Goal: Task Accomplishment & Management: Complete application form

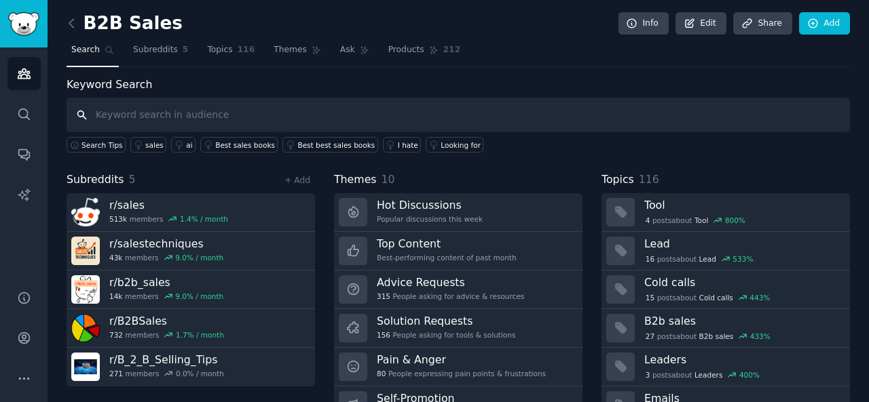
click at [122, 116] on input "text" at bounding box center [458, 115] width 783 height 35
type input "Anxuty"
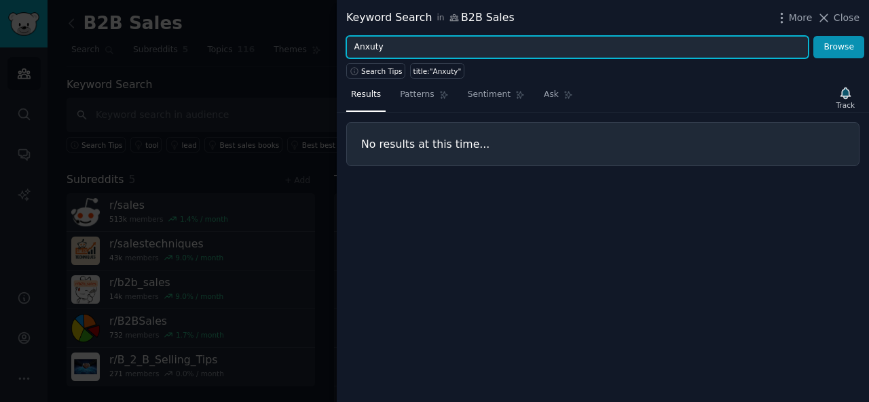
drag, startPoint x: 395, startPoint y: 40, endPoint x: 352, endPoint y: 45, distance: 43.8
click at [352, 45] on input "Anxuty" at bounding box center [577, 47] width 462 height 23
paste input "anxie"
type input "anxiety"
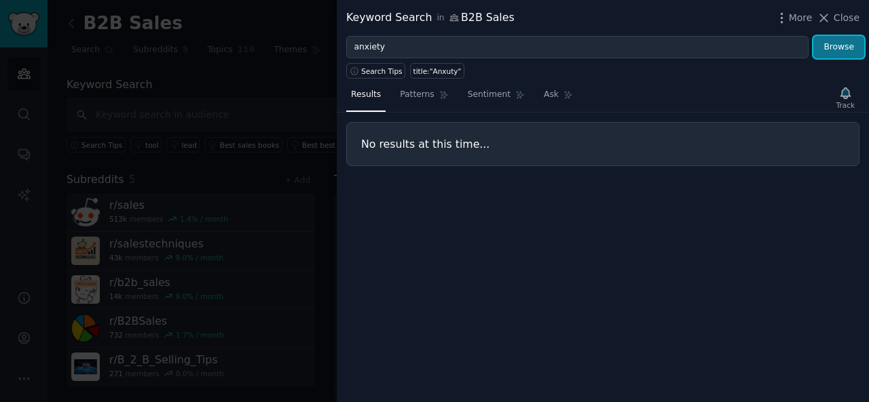
click at [842, 47] on button "Browse" at bounding box center [838, 47] width 51 height 23
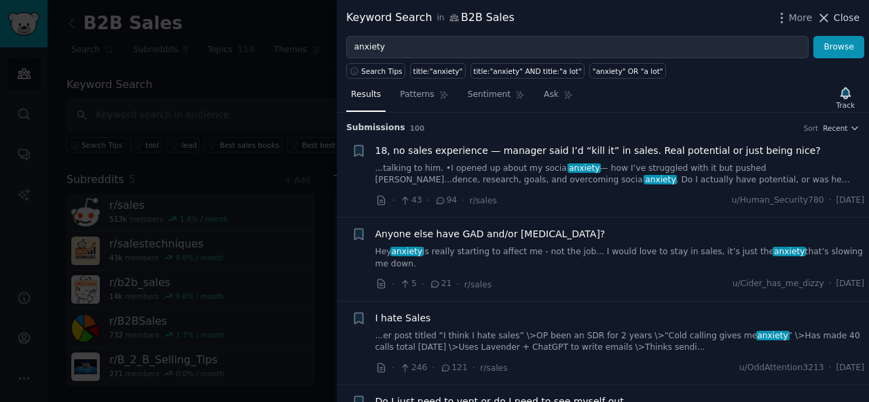
click at [829, 12] on icon at bounding box center [824, 18] width 14 height 14
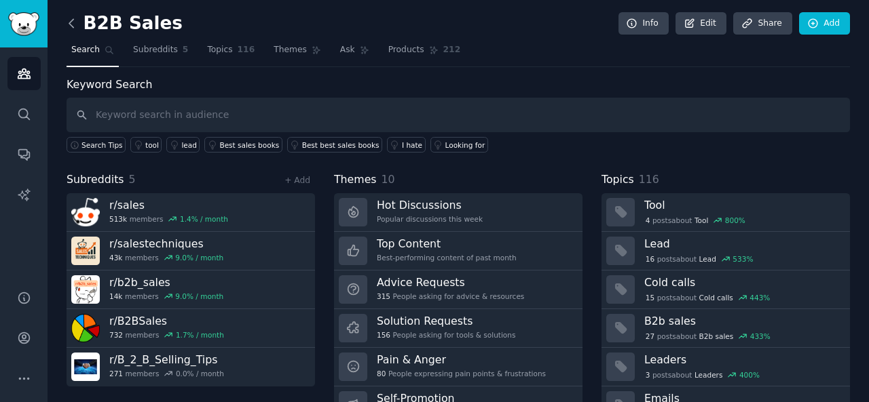
click at [76, 21] on icon at bounding box center [71, 23] width 14 height 14
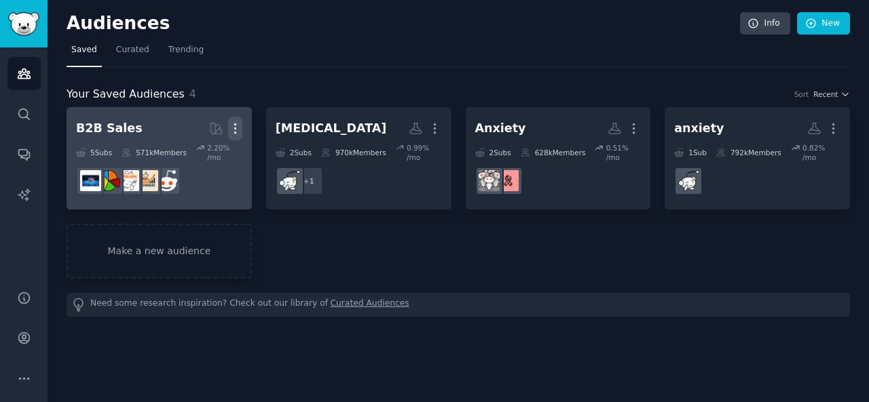
click at [239, 131] on icon "button" at bounding box center [235, 128] width 14 height 14
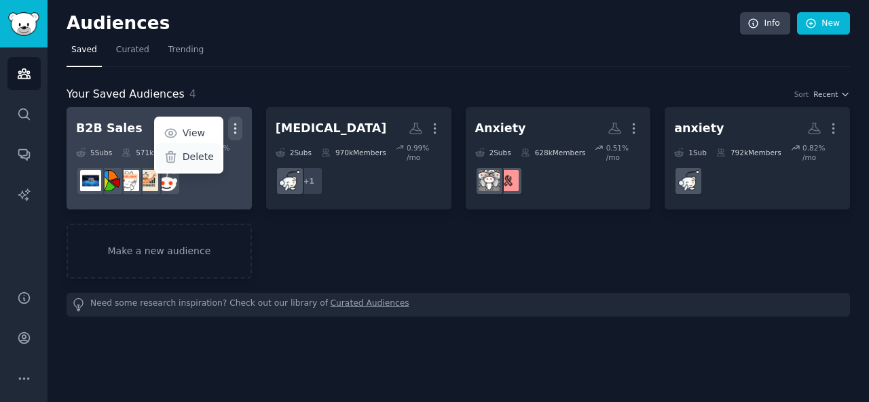
click at [198, 153] on p "Delete" at bounding box center [198, 157] width 31 height 14
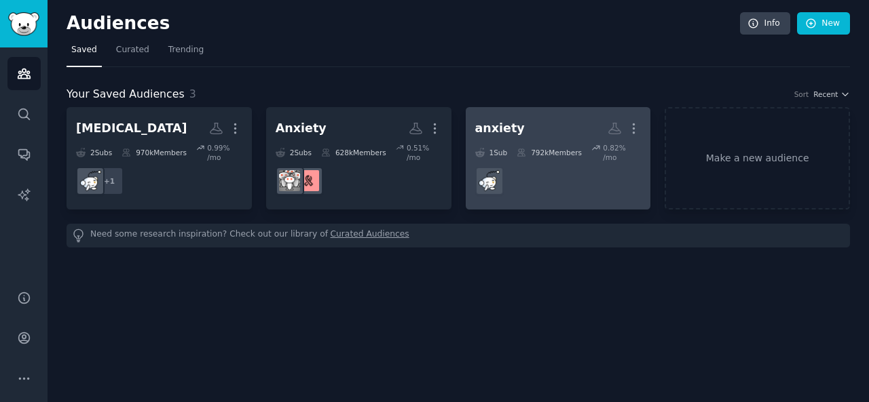
click at [563, 181] on dd "r/Anxiety" at bounding box center [558, 181] width 166 height 38
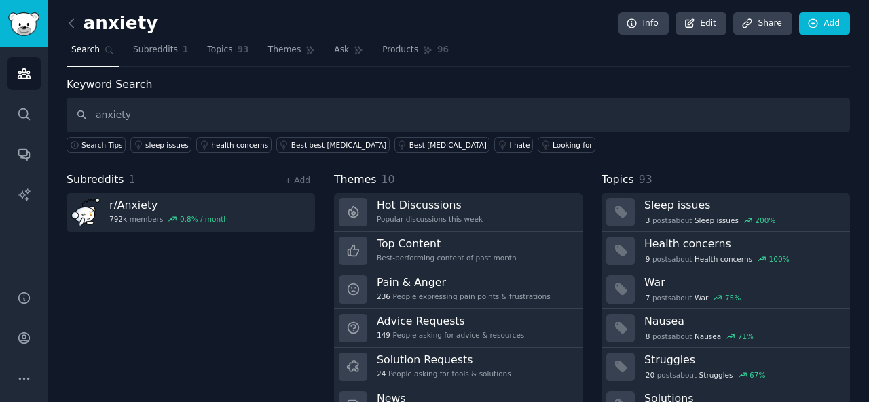
type input "anxiety"
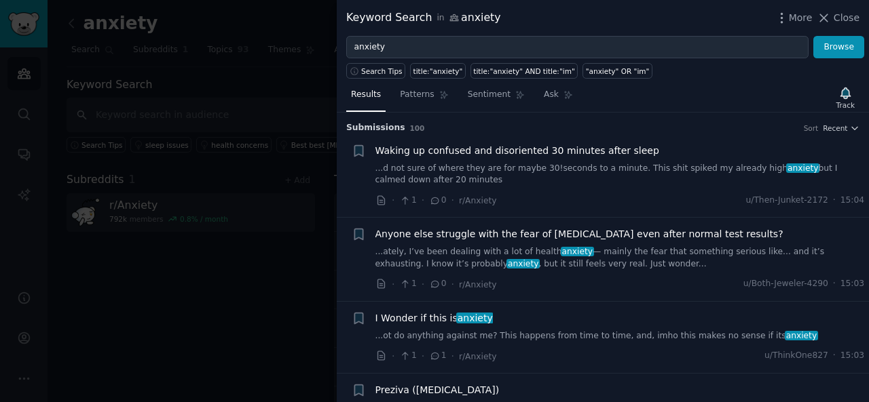
click at [455, 147] on span "Waking up confused and disoriented 30 minutes after sleep" at bounding box center [517, 151] width 284 height 14
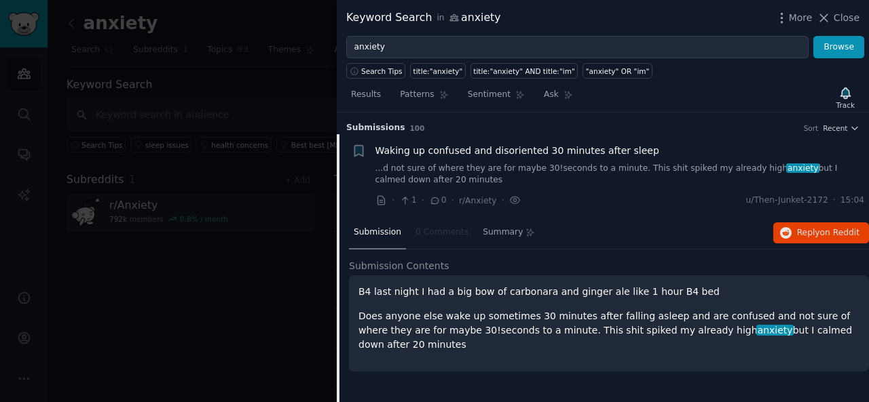
scroll to position [21, 0]
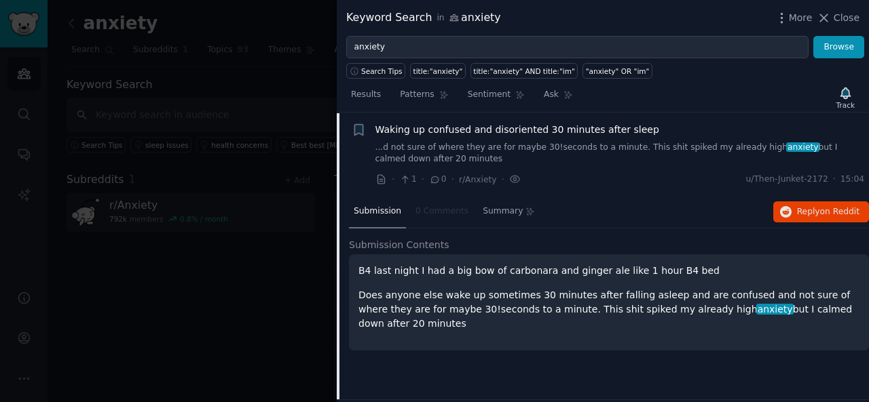
click at [529, 130] on span "Waking up confused and disoriented 30 minutes after sleep" at bounding box center [517, 130] width 284 height 14
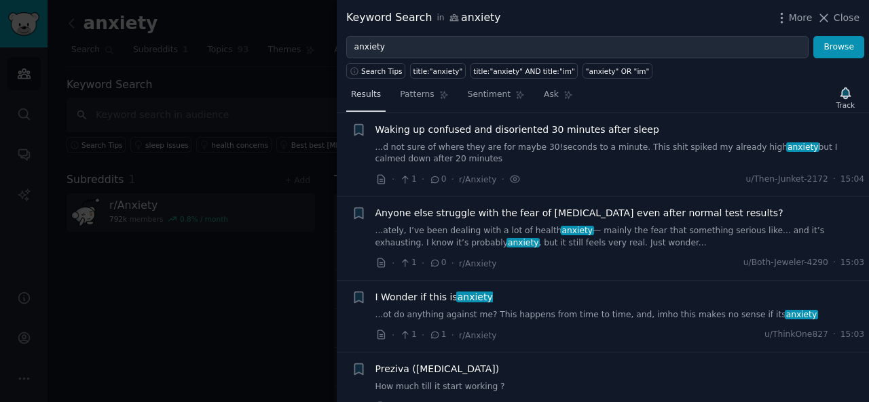
click at [368, 93] on span "Results" at bounding box center [366, 95] width 30 height 12
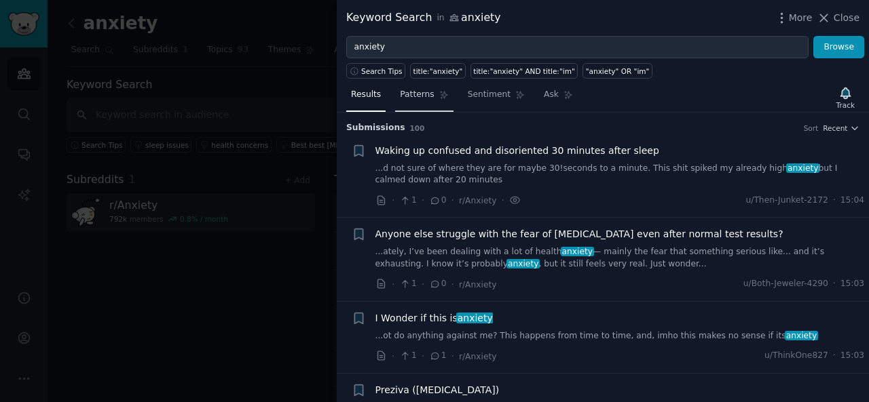
click at [405, 94] on span "Patterns" at bounding box center [417, 95] width 34 height 12
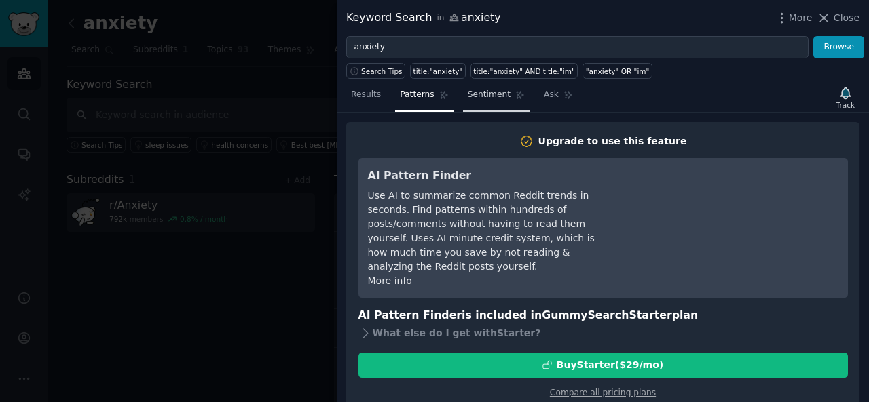
click at [474, 92] on span "Sentiment" at bounding box center [489, 95] width 43 height 12
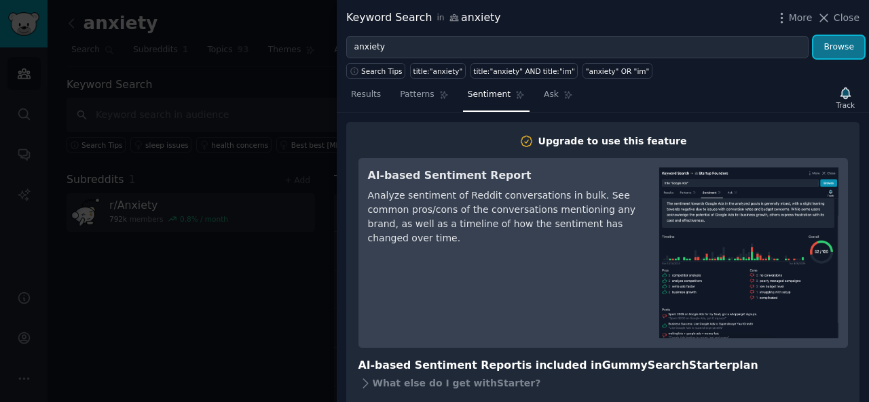
click at [842, 47] on button "Browse" at bounding box center [838, 47] width 51 height 23
click at [548, 96] on link "Ask" at bounding box center [558, 98] width 39 height 28
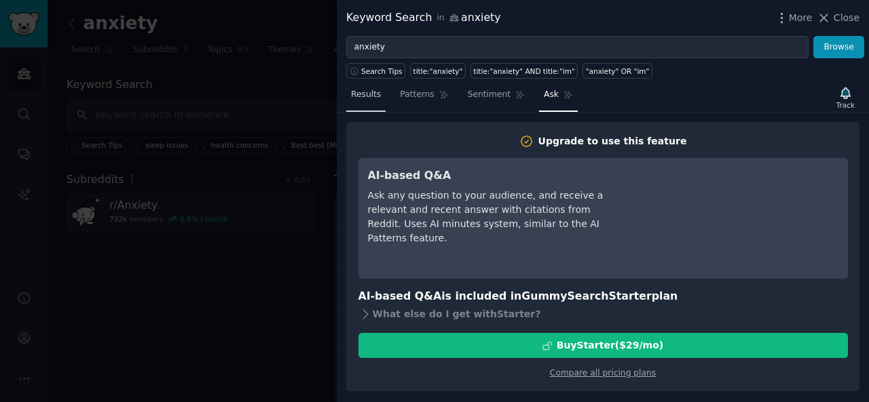
click at [367, 96] on span "Results" at bounding box center [366, 95] width 30 height 12
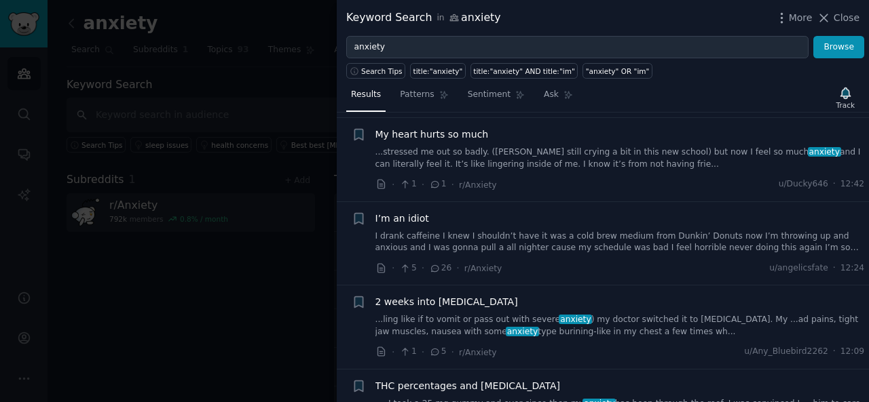
scroll to position [1154, 0]
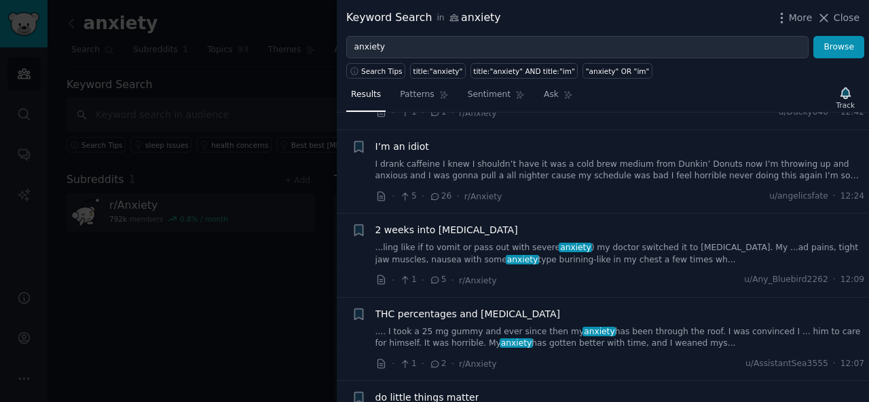
click at [250, 330] on div at bounding box center [434, 201] width 869 height 402
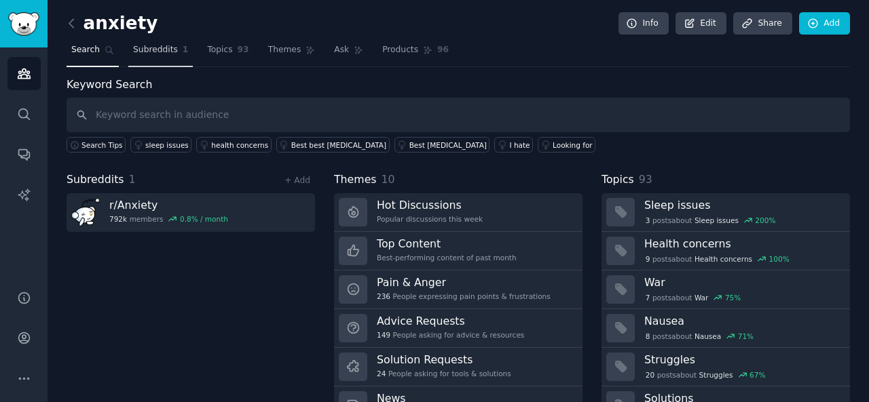
click at [163, 58] on link "Subreddits 1" at bounding box center [160, 53] width 64 height 28
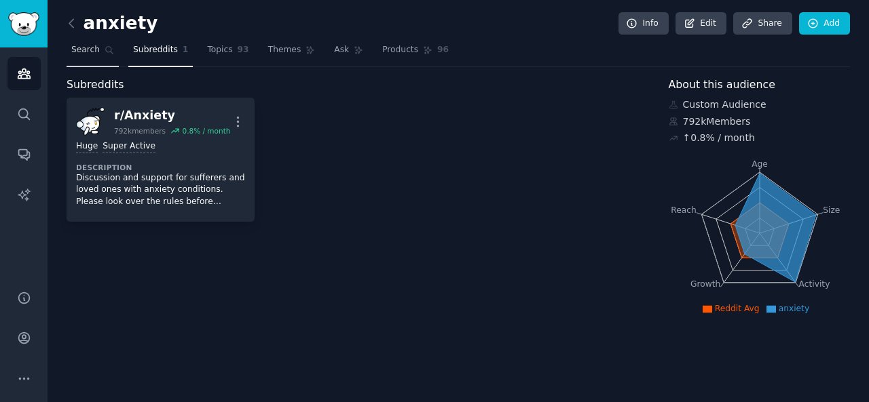
click at [94, 53] on span "Search" at bounding box center [85, 50] width 29 height 12
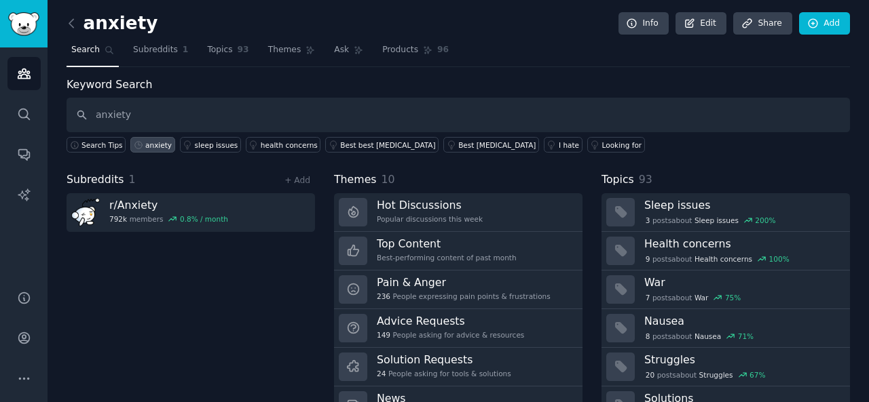
drag, startPoint x: 126, startPoint y: 113, endPoint x: 147, endPoint y: 113, distance: 20.4
click at [147, 113] on input "anxiety" at bounding box center [458, 115] width 783 height 35
click at [98, 121] on input "anxiety" at bounding box center [458, 115] width 783 height 35
click at [207, 108] on input "[MEDICAL_DATA]" at bounding box center [458, 115] width 783 height 35
type input "[MEDICAL_DATA]"
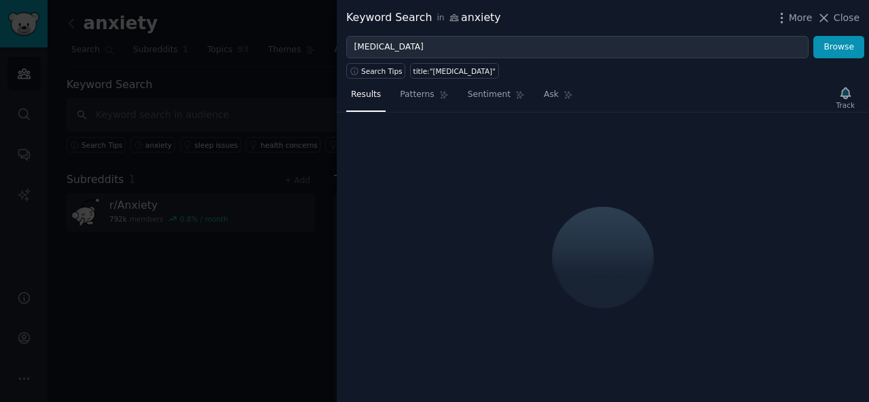
click at [220, 124] on div at bounding box center [434, 201] width 869 height 402
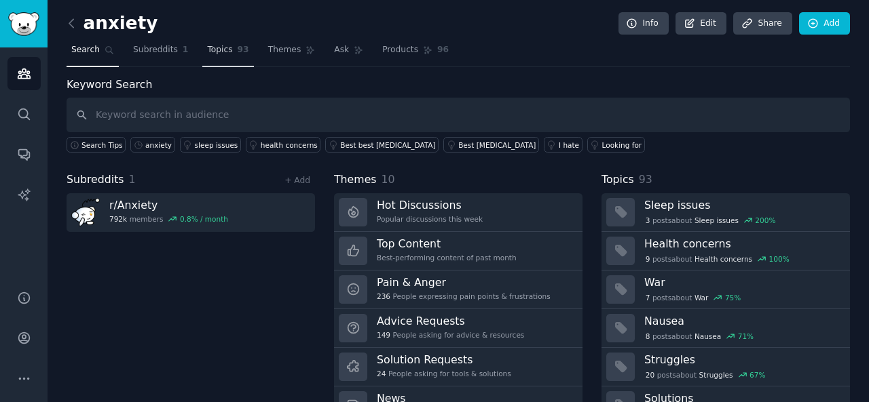
click at [210, 47] on span "Topics" at bounding box center [219, 50] width 25 height 12
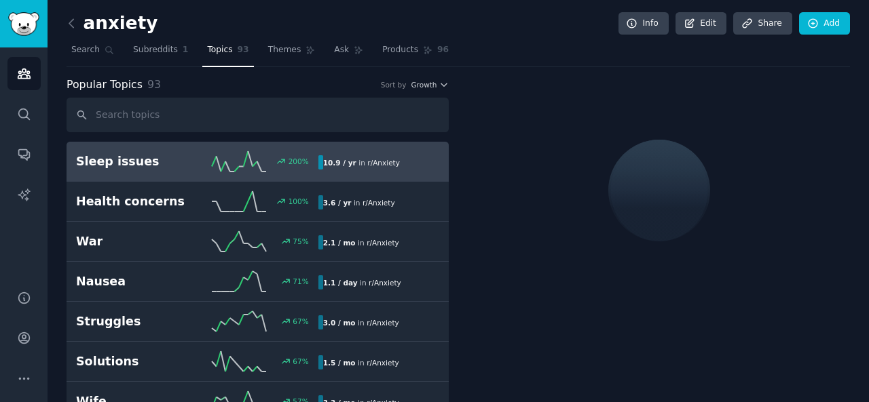
click at [153, 157] on h2 "Sleep issues" at bounding box center [136, 161] width 121 height 17
click at [374, 165] on span "r/ Anxiety" at bounding box center [383, 163] width 33 height 8
click at [134, 160] on h2 "Sleep issues" at bounding box center [136, 161] width 121 height 17
click at [136, 160] on h2 "Sleep issues" at bounding box center [136, 161] width 121 height 17
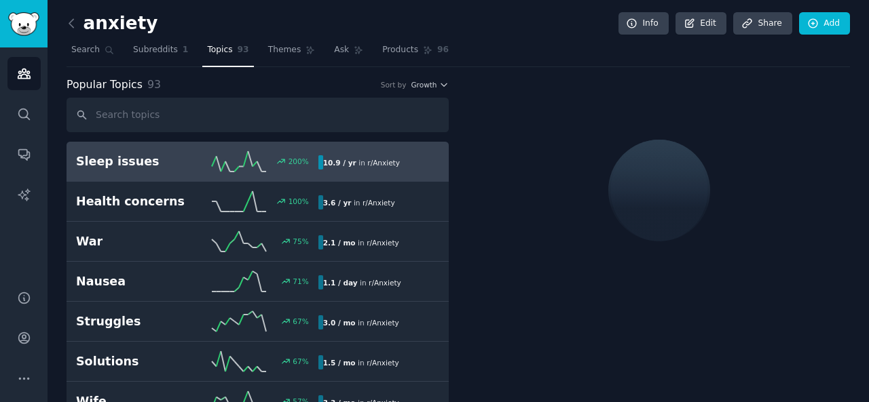
click at [318, 159] on div "10.9 / yr in r/ Anxiety" at bounding box center [361, 162] width 86 height 14
click at [151, 47] on span "Subreddits" at bounding box center [155, 50] width 45 height 12
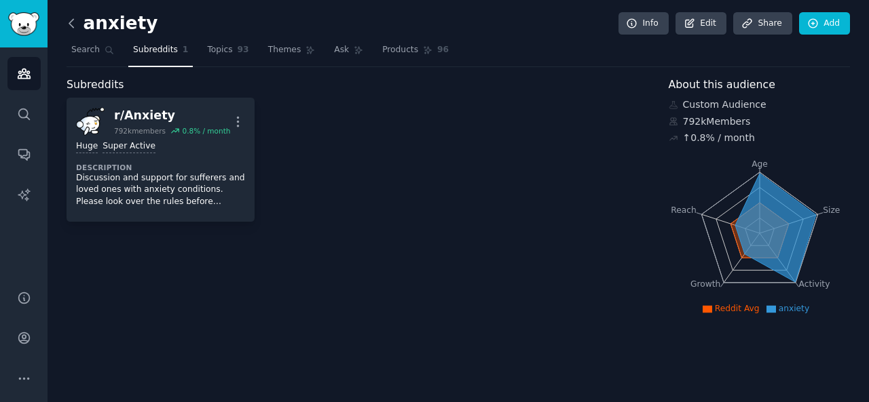
click at [73, 21] on icon at bounding box center [71, 23] width 14 height 14
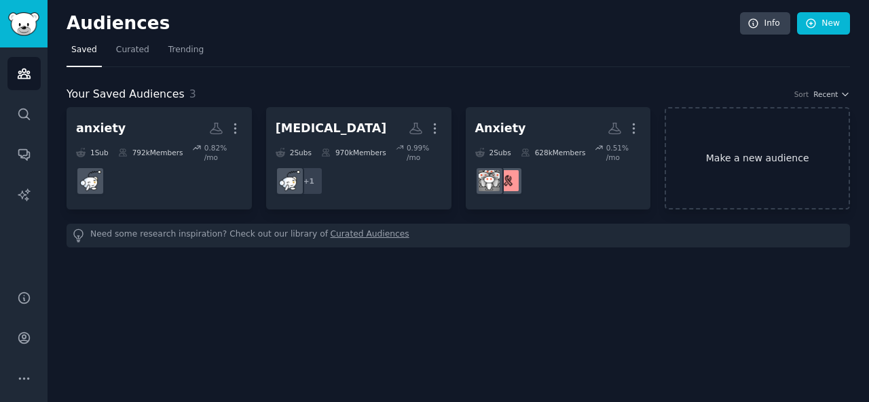
click at [696, 154] on link "Make a new audience" at bounding box center [756, 158] width 185 height 102
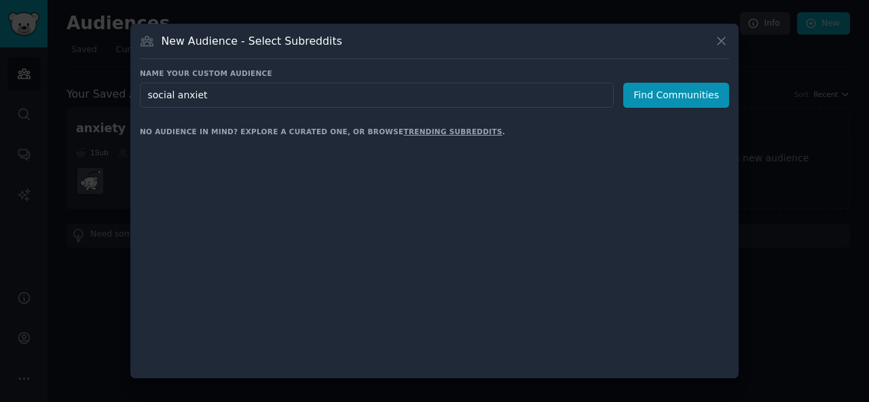
type input "[MEDICAL_DATA]"
click button "Find Communities" at bounding box center [676, 95] width 106 height 25
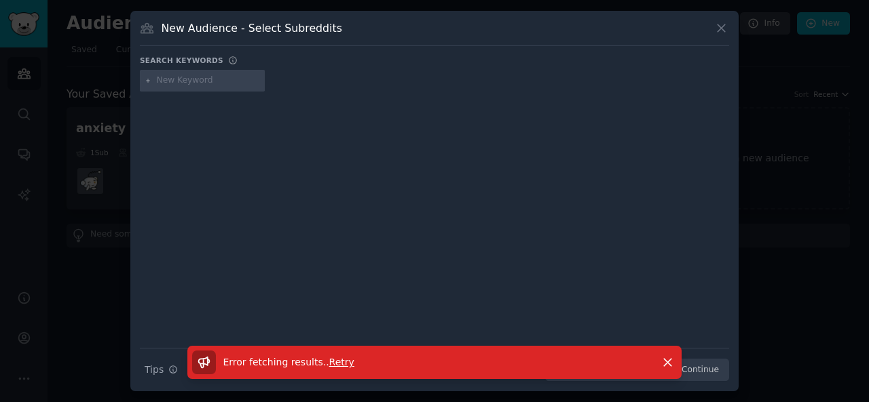
click at [333, 362] on span "Retry" at bounding box center [341, 362] width 25 height 11
click at [721, 28] on icon at bounding box center [720, 28] width 7 height 7
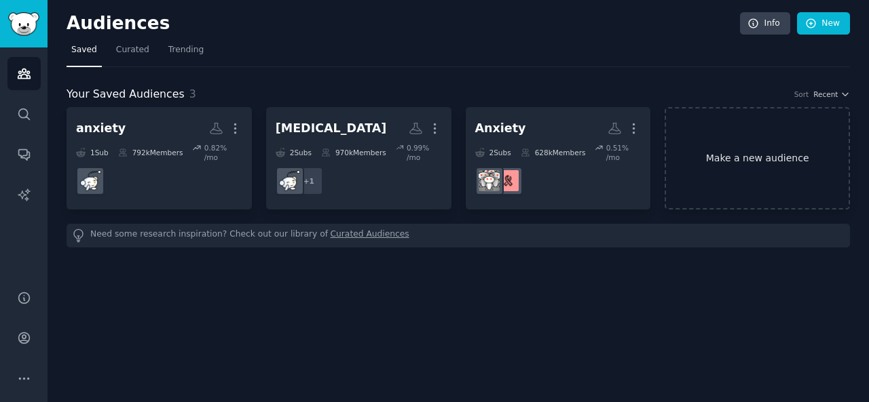
click at [722, 156] on link "Make a new audience" at bounding box center [756, 158] width 185 height 102
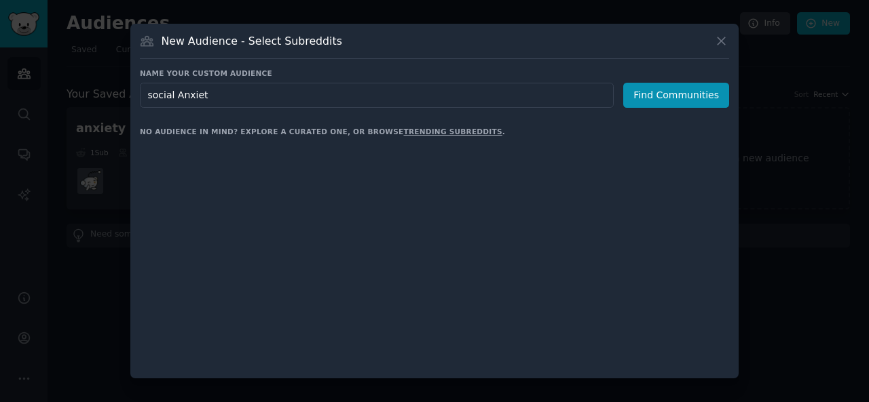
type input "[MEDICAL_DATA]"
click button "Find Communities" at bounding box center [676, 95] width 106 height 25
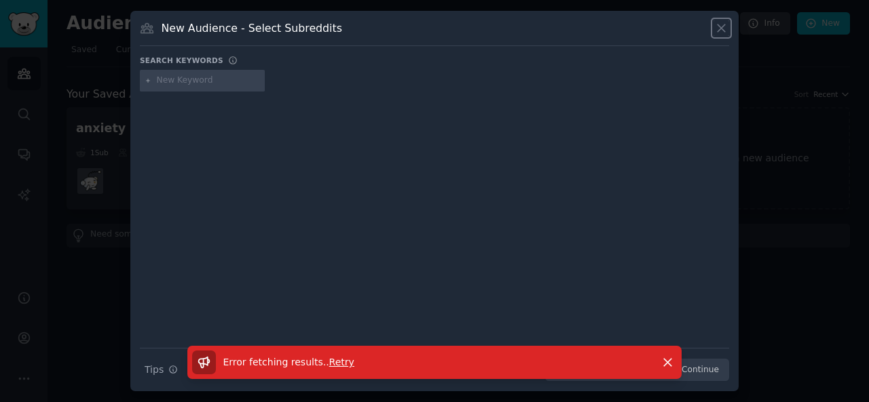
click at [724, 32] on icon at bounding box center [721, 28] width 14 height 14
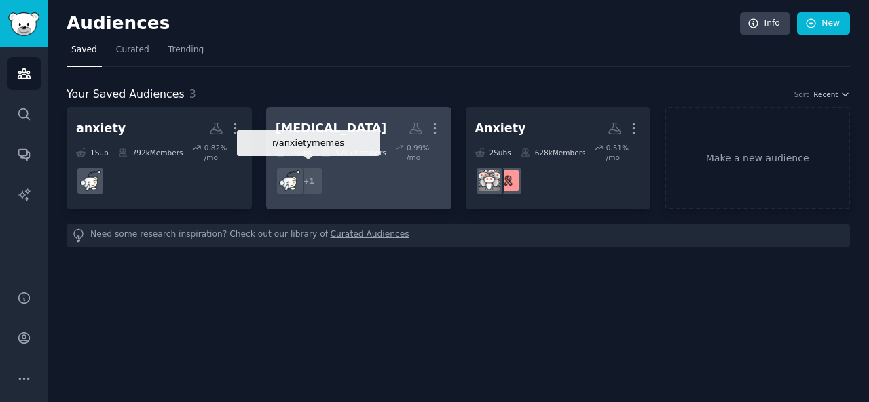
click at [316, 174] on div "+ 1" at bounding box center [309, 181] width 29 height 29
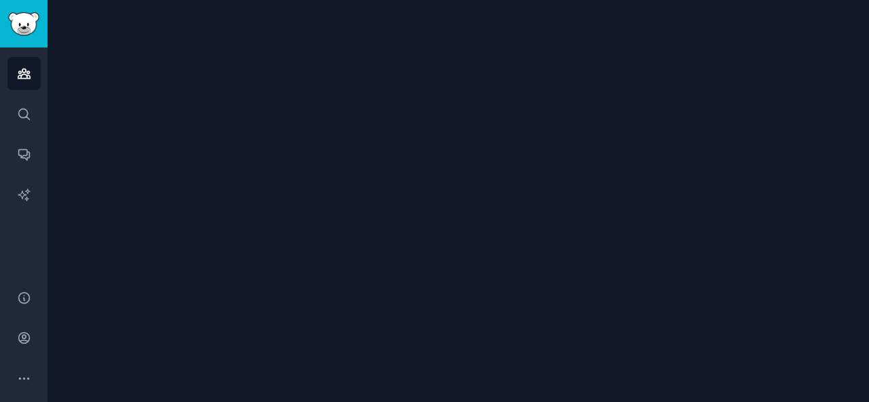
click at [379, 150] on div at bounding box center [458, 201] width 821 height 402
click at [36, 108] on link "Search" at bounding box center [23, 114] width 33 height 33
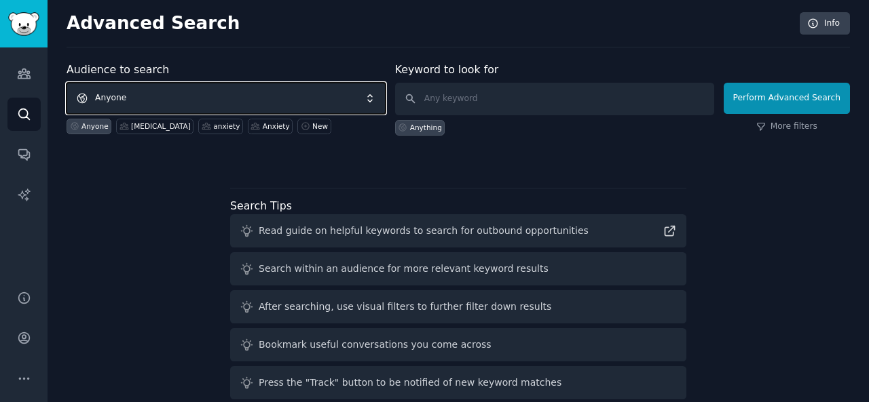
click at [144, 101] on span "Anyone" at bounding box center [226, 98] width 319 height 31
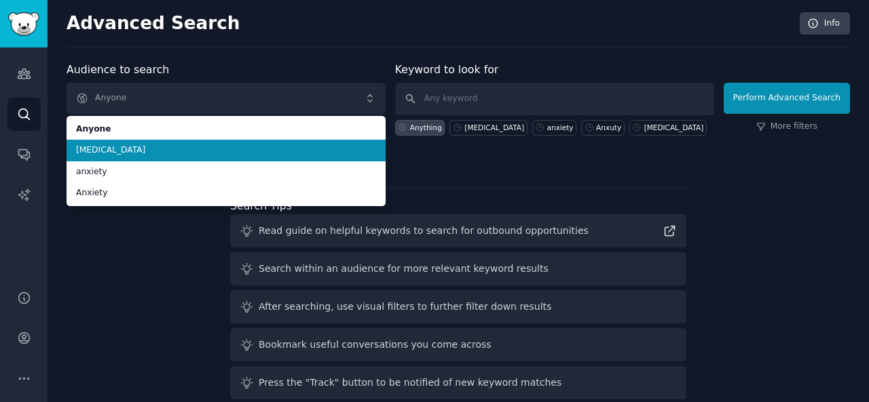
click at [170, 158] on li "[MEDICAL_DATA]" at bounding box center [226, 151] width 319 height 22
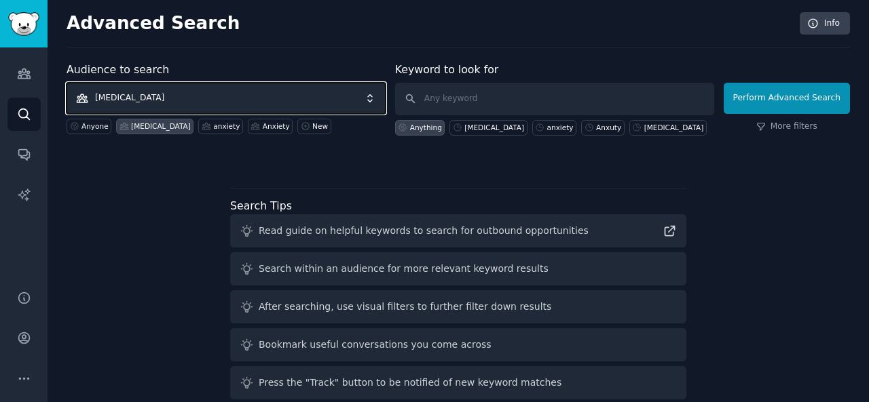
click at [176, 97] on span "[MEDICAL_DATA]" at bounding box center [226, 98] width 319 height 31
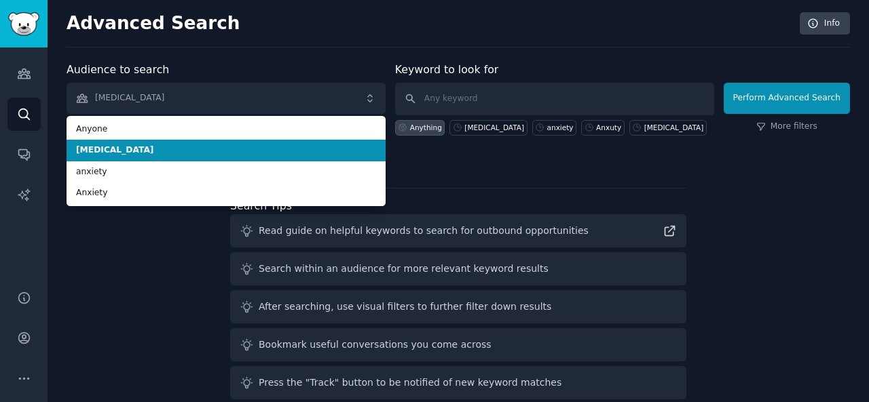
click at [162, 156] on li "[MEDICAL_DATA]" at bounding box center [226, 151] width 319 height 22
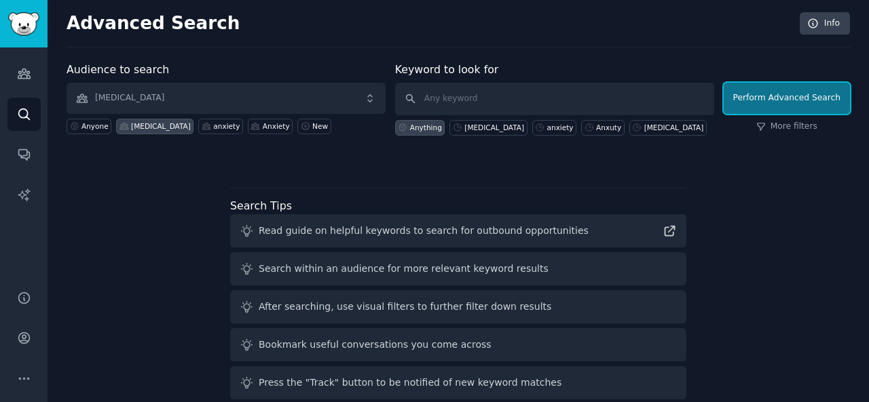
click at [808, 96] on button "Perform Advanced Search" at bounding box center [787, 98] width 126 height 31
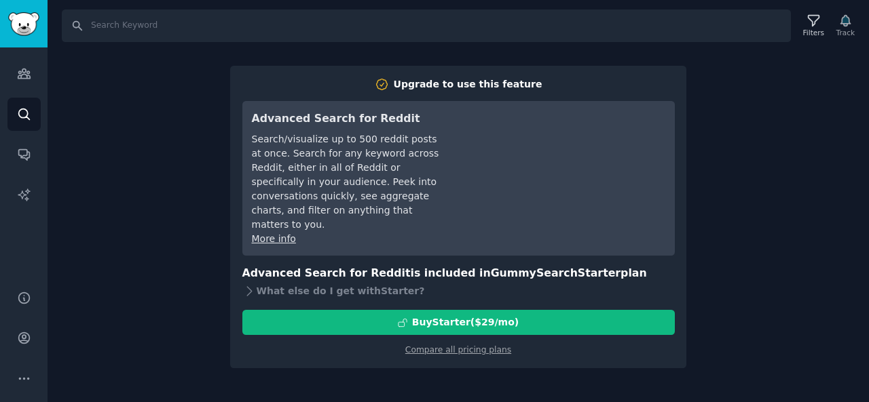
click at [777, 265] on div "Search Filters Track Upgrade to use this feature Advanced Search for Reddit Sea…" at bounding box center [458, 201] width 821 height 402
click at [18, 83] on link "Audiences" at bounding box center [23, 73] width 33 height 33
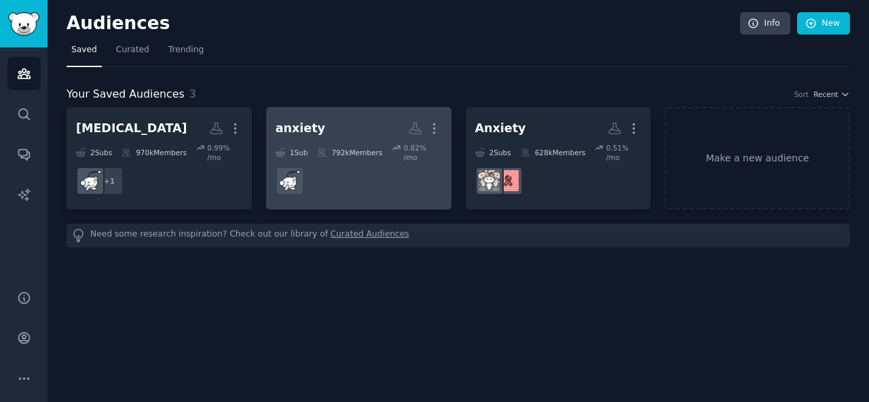
click at [383, 165] on dd at bounding box center [359, 181] width 166 height 38
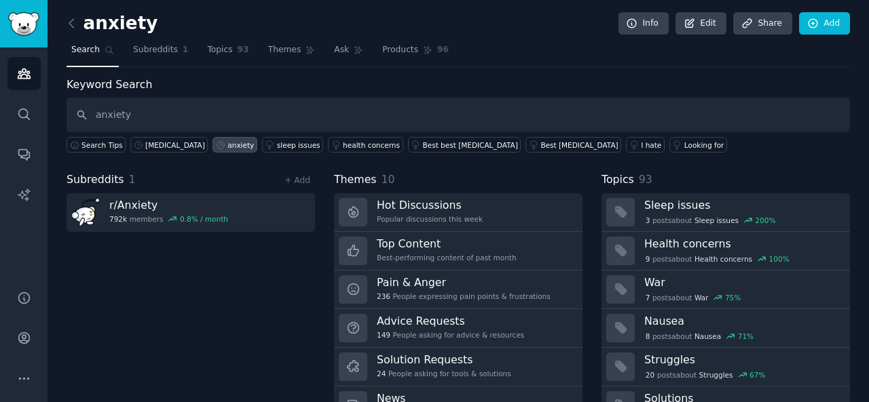
click at [151, 117] on input "anxiety" at bounding box center [458, 115] width 783 height 35
click at [97, 117] on input "anxiety" at bounding box center [458, 115] width 783 height 35
type input "[MEDICAL_DATA]"
drag, startPoint x: 173, startPoint y: 119, endPoint x: 91, endPoint y: 116, distance: 82.2
click at [91, 116] on input "[MEDICAL_DATA]" at bounding box center [458, 115] width 783 height 35
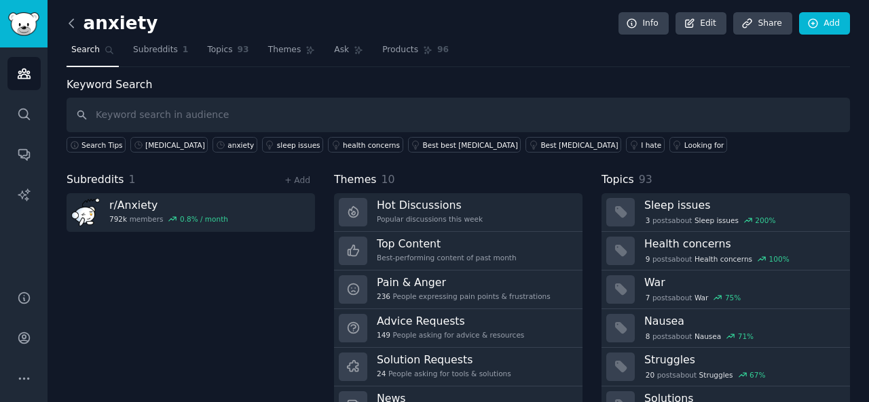
click at [69, 21] on icon at bounding box center [71, 23] width 14 height 14
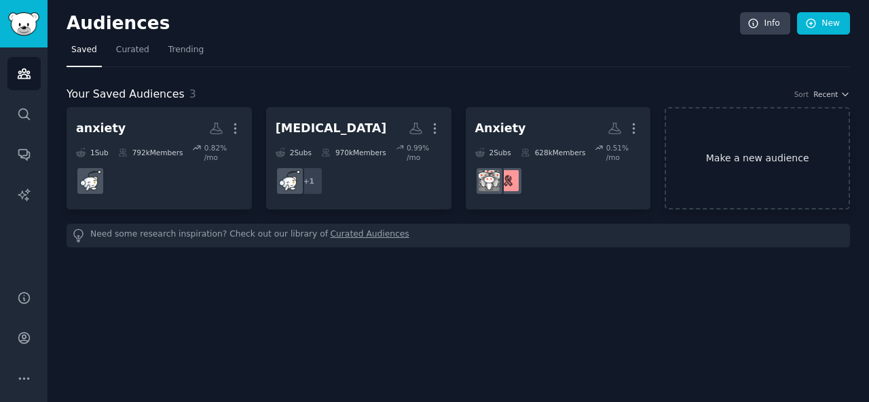
click at [690, 149] on link "Make a new audience" at bounding box center [756, 158] width 185 height 102
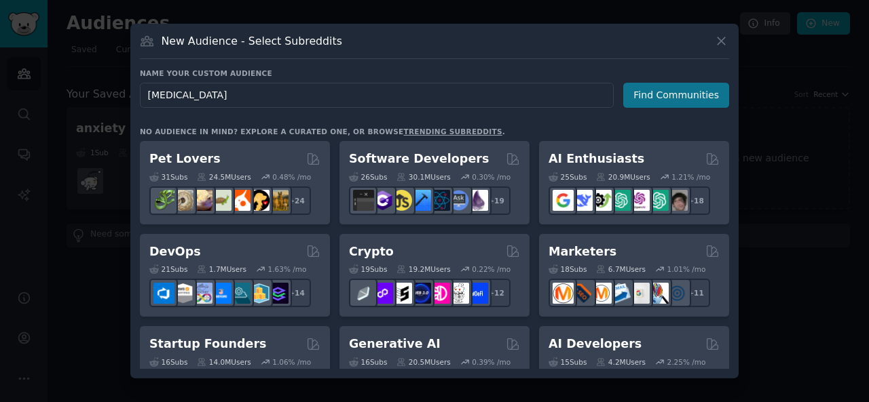
type input "[MEDICAL_DATA]"
click at [700, 90] on button "Find Communities" at bounding box center [676, 95] width 106 height 25
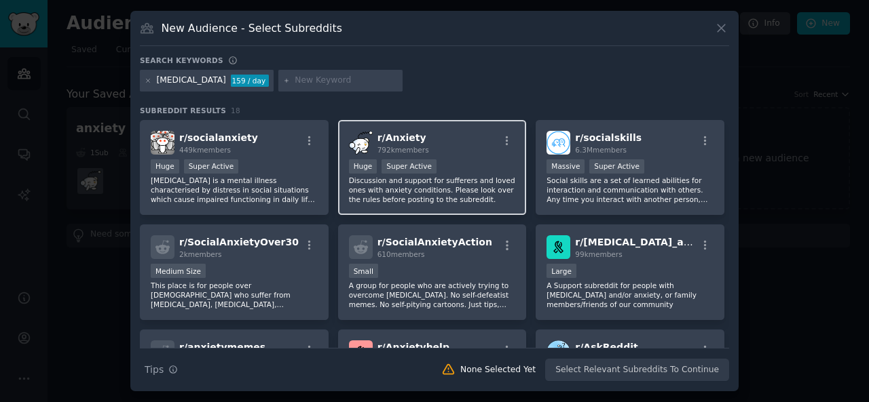
click at [406, 176] on p "Discussion and support for sufferers and loved ones with anxiety conditions. Pl…" at bounding box center [432, 190] width 167 height 29
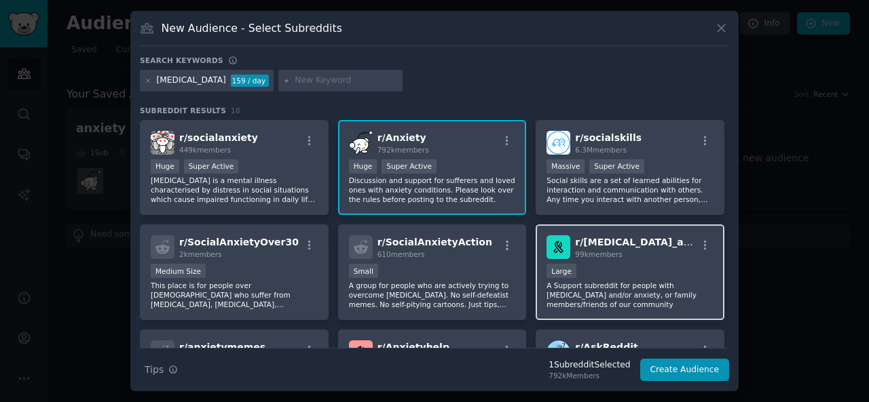
click at [643, 272] on div "10,000 - 100,000 members Large" at bounding box center [629, 272] width 167 height 17
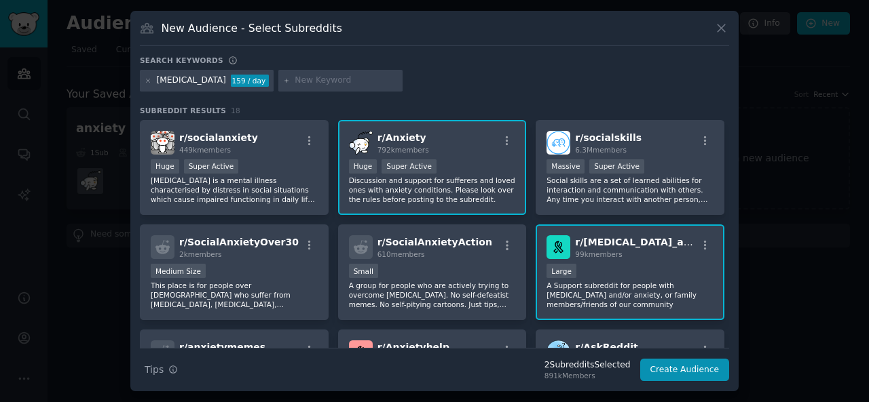
click at [465, 195] on p "Discussion and support for sufferers and loved ones with anxiety conditions. Pl…" at bounding box center [432, 190] width 167 height 29
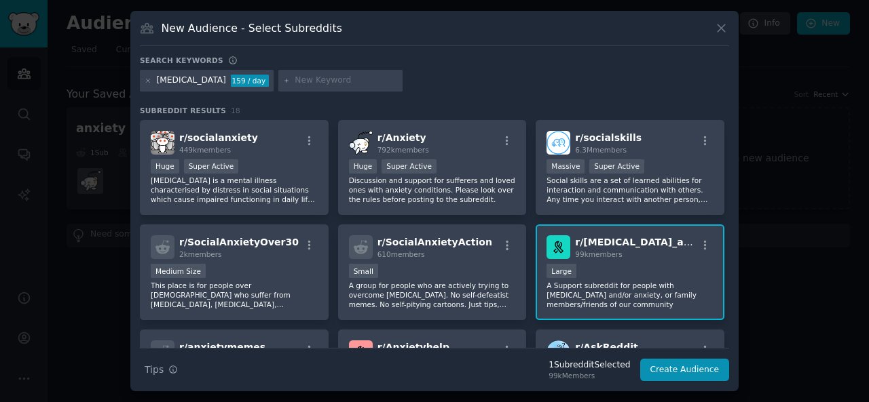
click at [305, 83] on input "text" at bounding box center [346, 81] width 103 height 12
click at [707, 244] on icon "button" at bounding box center [705, 246] width 12 height 12
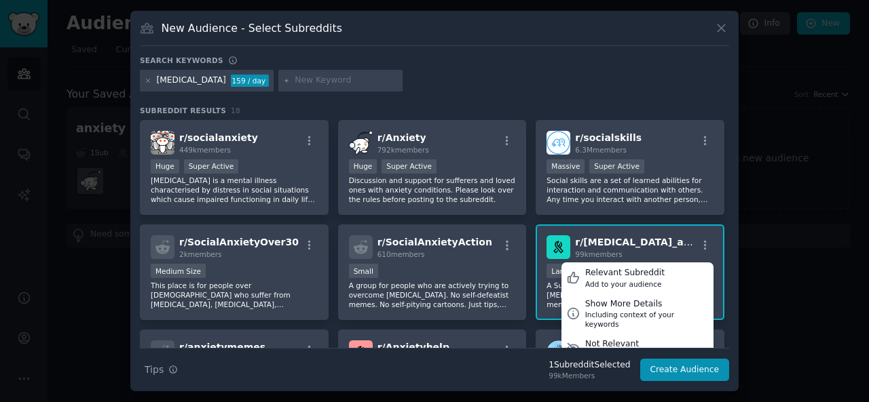
scroll to position [68, 0]
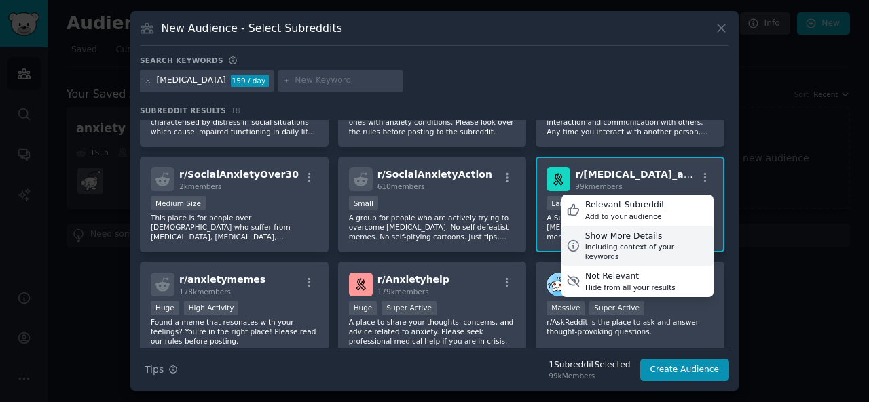
click at [681, 236] on div "Show More Details" at bounding box center [647, 237] width 124 height 12
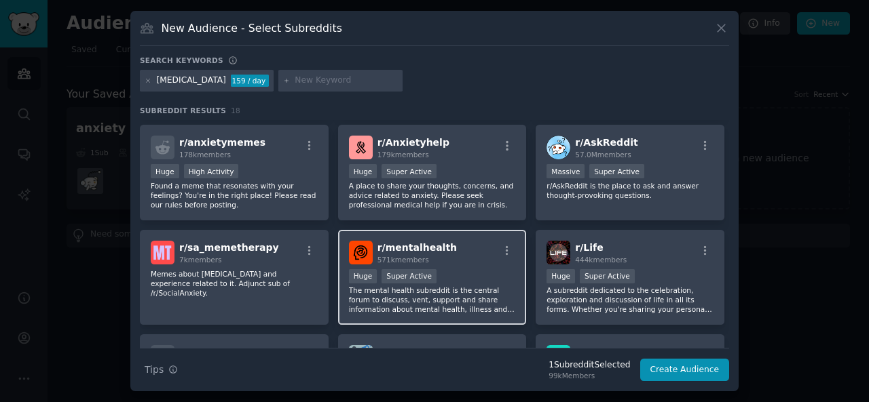
scroll to position [271, 0]
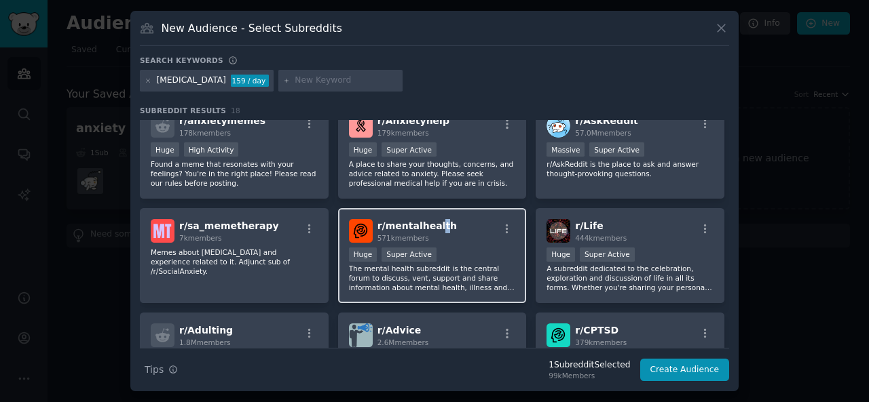
click at [436, 219] on div "r/ mentalhealth 571k members Huge Super Active The mental health subreddit is t…" at bounding box center [432, 256] width 189 height 96
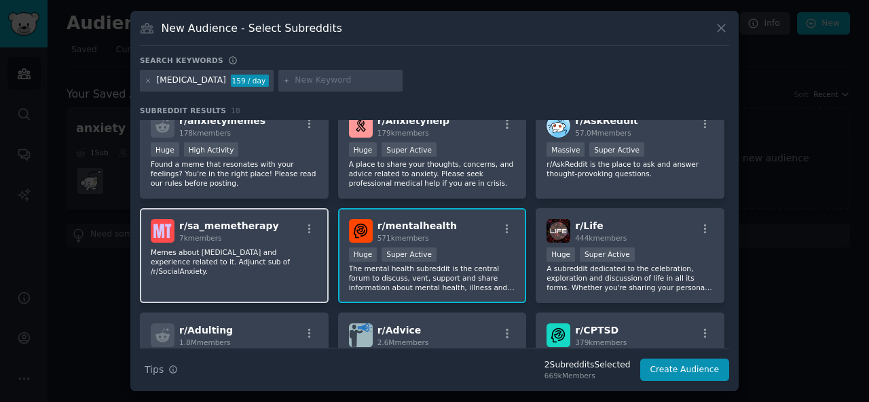
click at [251, 279] on div "r/ sa_memetherapy 7k members Memes about [MEDICAL_DATA] and experience related …" at bounding box center [234, 256] width 189 height 96
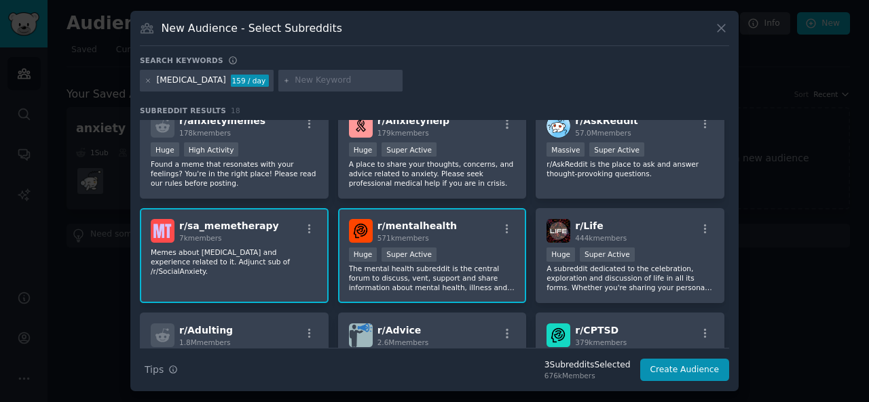
scroll to position [136, 0]
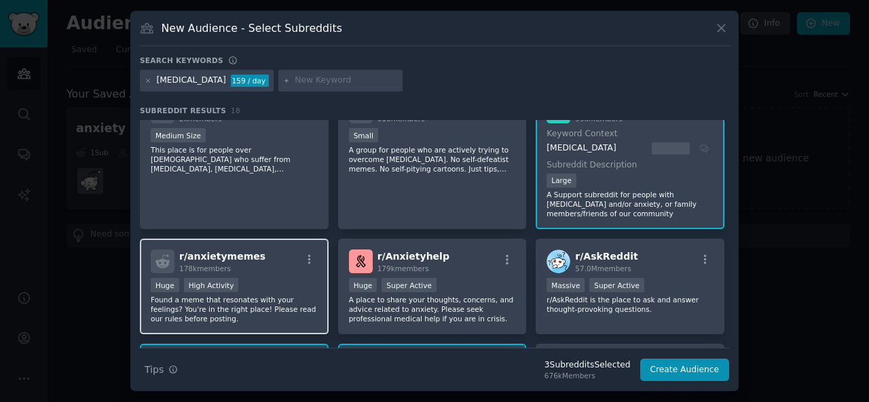
click at [305, 282] on div "Huge High Activity" at bounding box center [234, 286] width 167 height 17
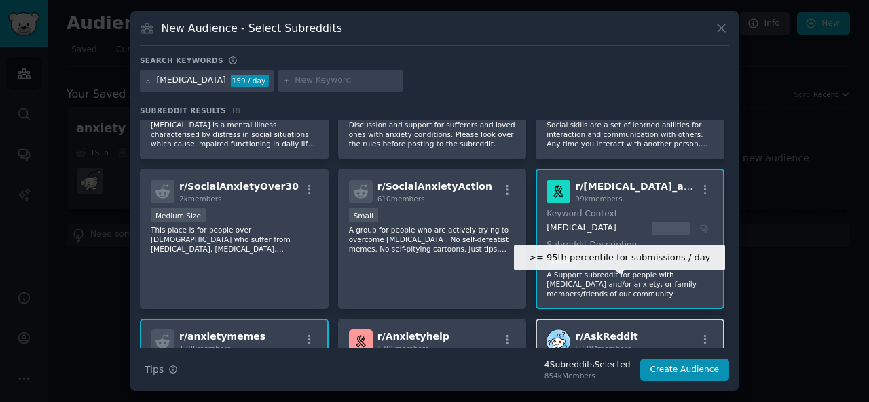
scroll to position [0, 0]
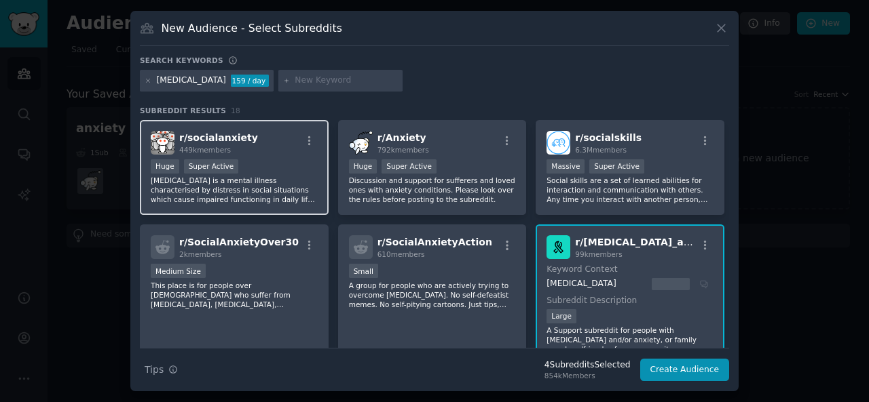
click at [288, 174] on div "Huge Super Active" at bounding box center [234, 167] width 167 height 17
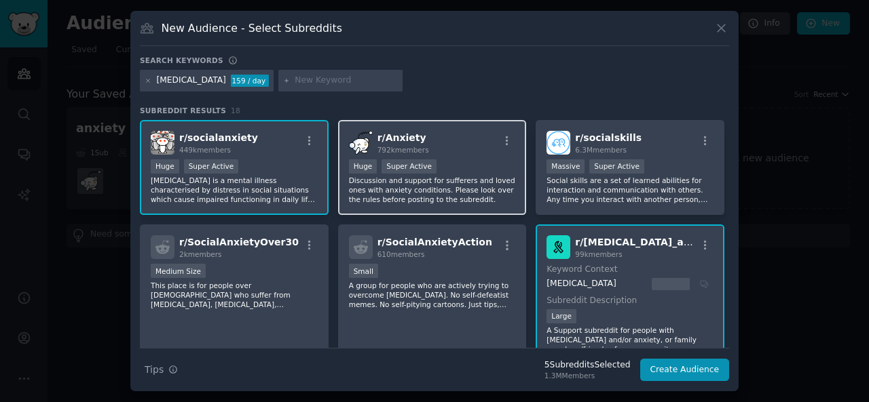
click at [406, 184] on p "Discussion and support for sufferers and loved ones with anxiety conditions. Pl…" at bounding box center [432, 190] width 167 height 29
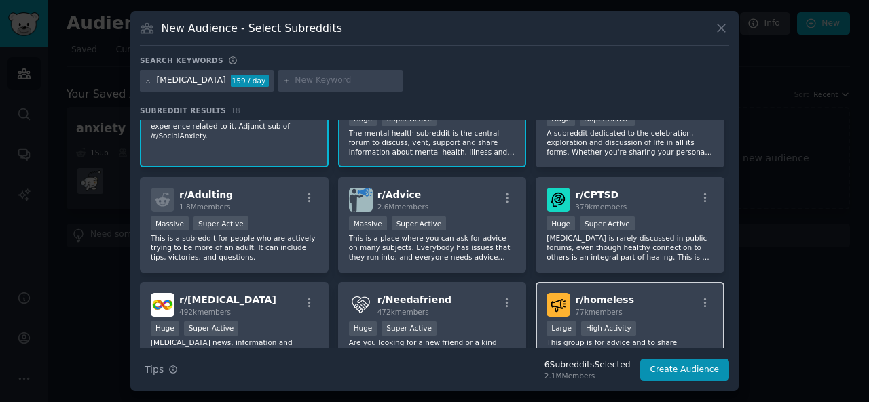
scroll to position [475, 0]
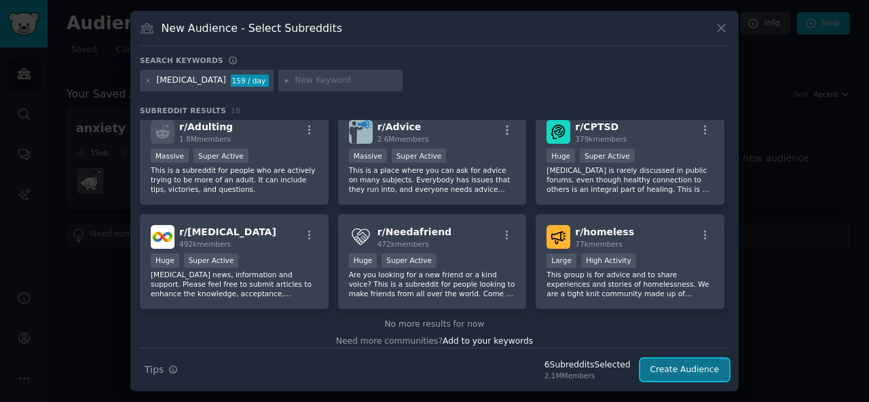
click at [681, 371] on button "Create Audience" at bounding box center [685, 370] width 90 height 23
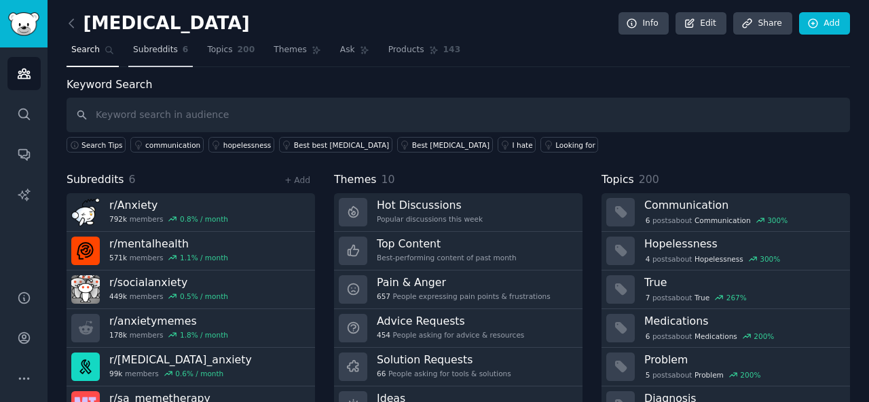
click at [151, 43] on link "Subreddits 6" at bounding box center [160, 53] width 64 height 28
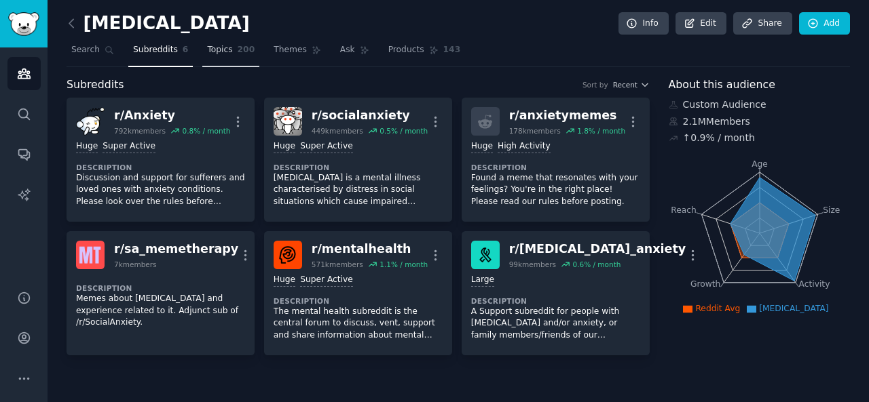
click at [205, 63] on link "Topics 200" at bounding box center [230, 53] width 57 height 28
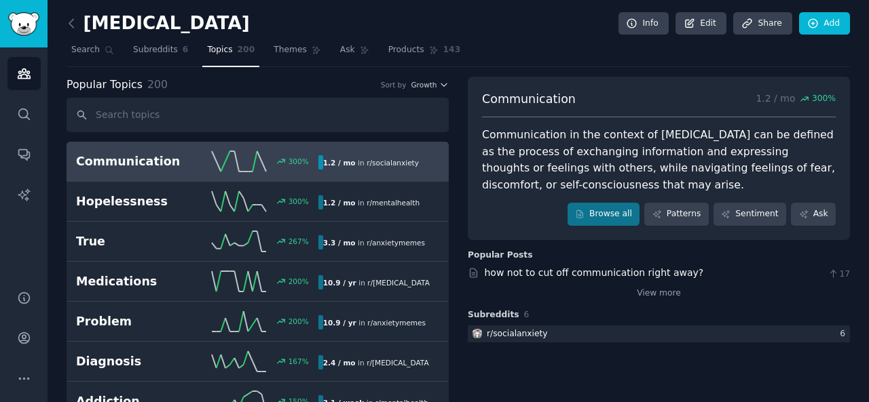
click at [318, 164] on div "1.2 / mo in r/ socialanxiety" at bounding box center [370, 162] width 105 height 14
click at [624, 207] on link "Browse all" at bounding box center [603, 214] width 73 height 23
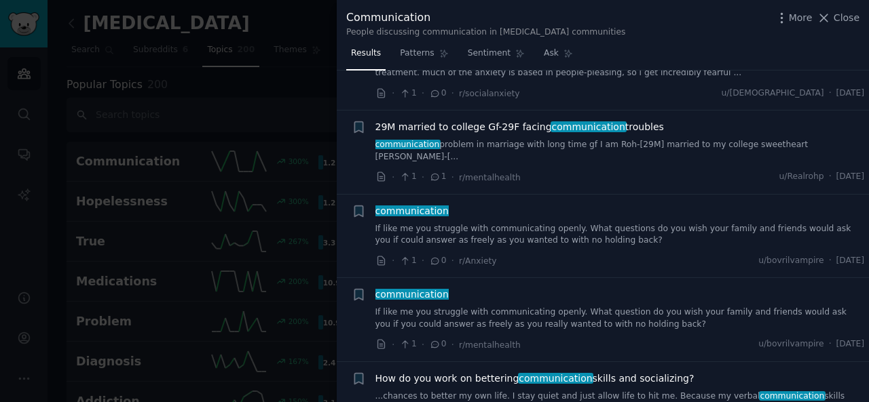
scroll to position [2104, 0]
